Goal: Find contact information: Find contact information

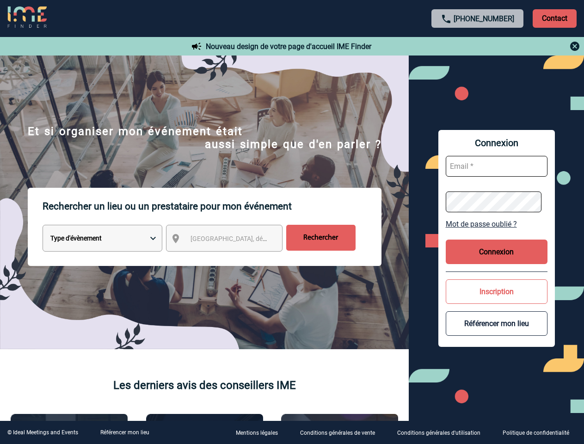
click at [292, 222] on p "Rechercher un lieu ou un prestataire pour mon événement" at bounding box center [212, 206] width 339 height 37
click at [554, 18] on p "Contact" at bounding box center [554, 18] width 44 height 18
click at [477, 46] on div at bounding box center [478, 46] width 206 height 11
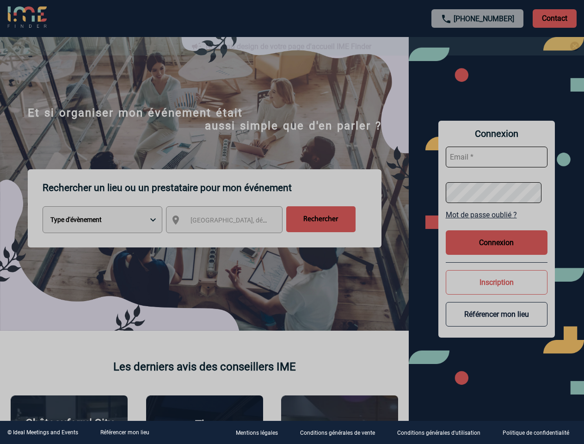
click at [232, 240] on div at bounding box center [292, 222] width 584 height 444
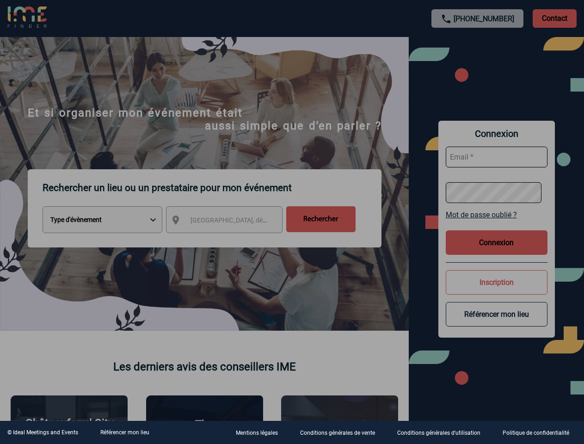
click at [496, 224] on div at bounding box center [292, 222] width 584 height 444
click at [496, 251] on div at bounding box center [292, 222] width 584 height 444
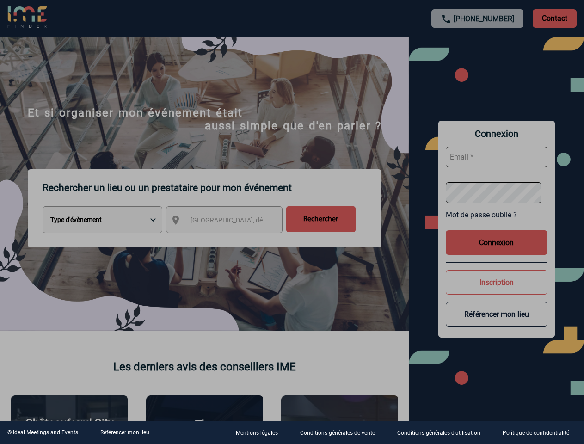
click at [496, 291] on body "[PHONE_NUMBER] Contact Contact Nouveau design de votre page d'accueil IME Finde…" at bounding box center [292, 222] width 584 height 444
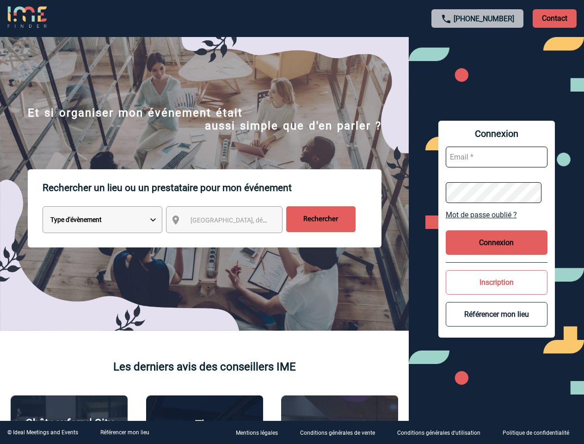
click at [496, 323] on button "Référencer mon lieu" at bounding box center [497, 314] width 102 height 24
click at [124, 432] on link "Référencer mon lieu" at bounding box center [124, 432] width 49 height 6
